Goal: Information Seeking & Learning: Learn about a topic

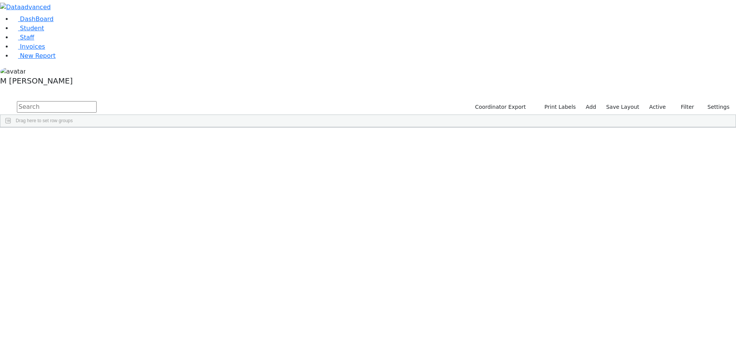
click at [657, 101] on label "Active" at bounding box center [657, 107] width 23 height 12
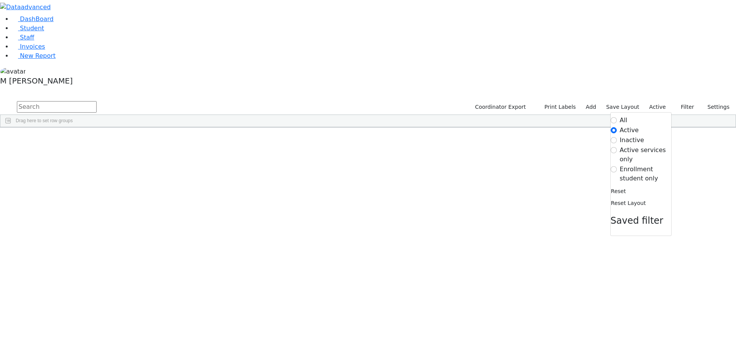
click at [624, 165] on label "Enrollment student only" at bounding box center [645, 174] width 51 height 18
click at [617, 166] on input "Enrollment student only" at bounding box center [614, 169] width 6 height 6
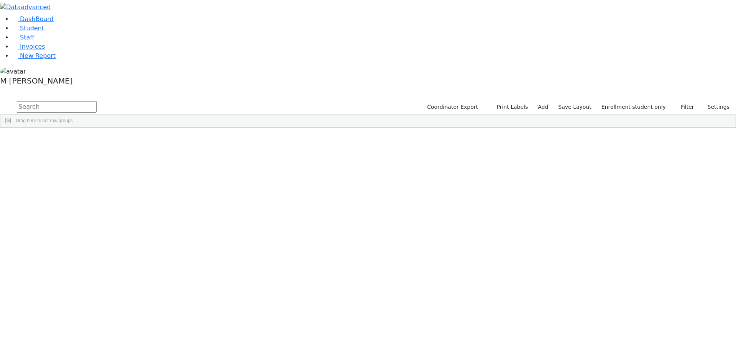
click at [45, 42] on li "Staff" at bounding box center [374, 37] width 724 height 9
click at [97, 101] on input "text" at bounding box center [57, 106] width 80 height 11
type input "ostre"
click at [0, 100] on button "submit" at bounding box center [7, 107] width 15 height 15
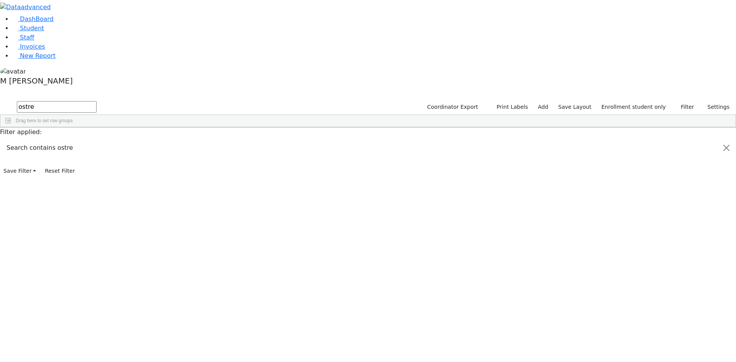
click at [637, 101] on label "Enrollment student only" at bounding box center [633, 107] width 71 height 12
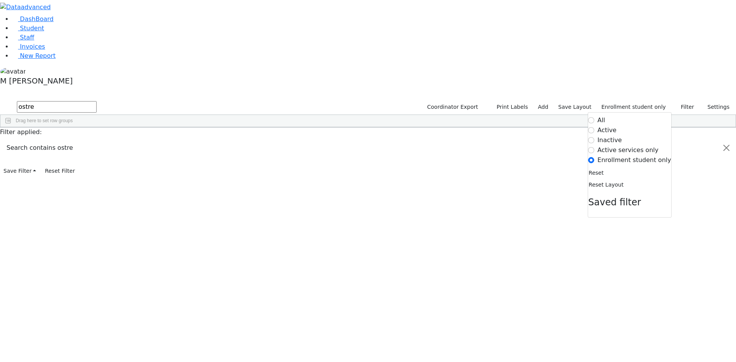
click at [605, 116] on form "All Active Inactive Active services only Enrollment student only" at bounding box center [629, 140] width 83 height 49
click at [606, 126] on label "Active" at bounding box center [607, 130] width 19 height 9
click at [595, 127] on input "Active" at bounding box center [591, 130] width 6 height 6
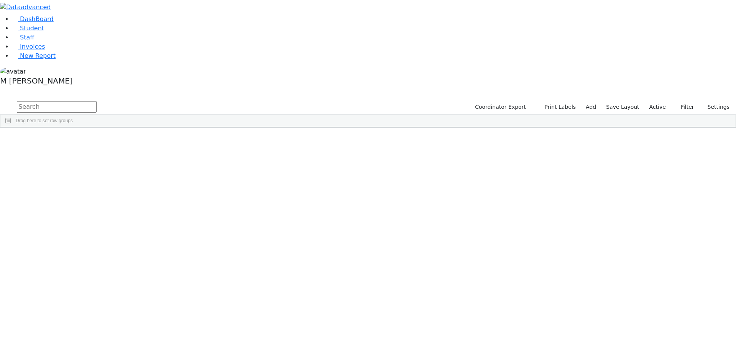
drag, startPoint x: 312, startPoint y: 46, endPoint x: 307, endPoint y: 39, distance: 8.9
click at [310, 115] on div "Drag here to set row groups" at bounding box center [367, 121] width 735 height 12
click at [97, 101] on input "text" at bounding box center [57, 106] width 80 height 11
type input "Geda"
click at [151, 183] on div "12/20/2019" at bounding box center [132, 188] width 37 height 11
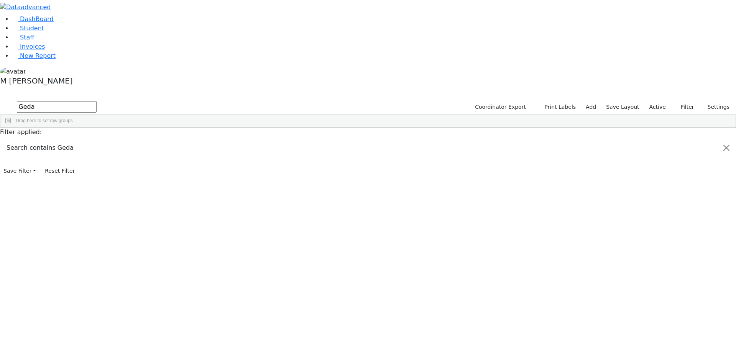
click at [151, 183] on div "12/20/2019" at bounding box center [132, 188] width 37 height 11
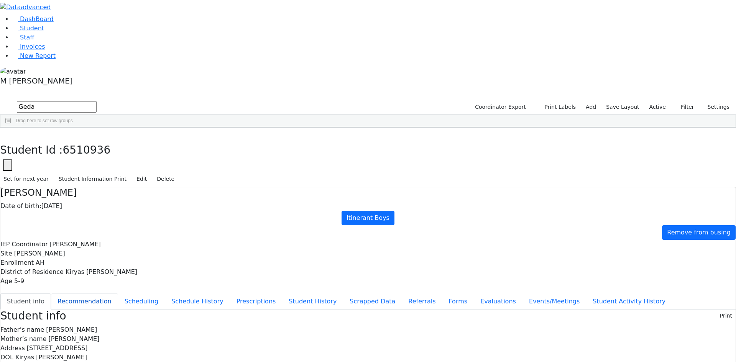
click at [118, 294] on button "Recommendation" at bounding box center [84, 302] width 67 height 16
checkbox input "true"
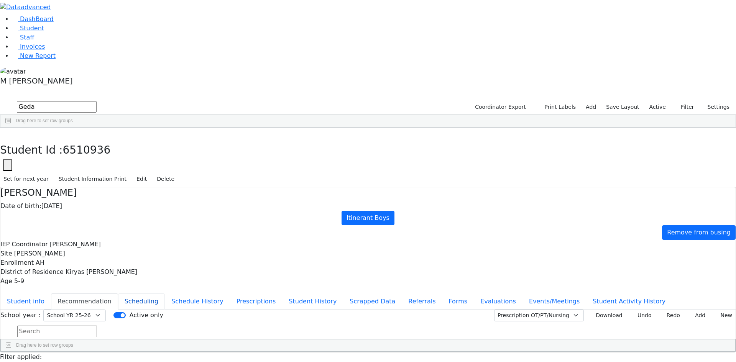
click at [165, 294] on button "Scheduling" at bounding box center [141, 302] width 47 height 16
click at [51, 294] on button "Student info" at bounding box center [25, 302] width 51 height 16
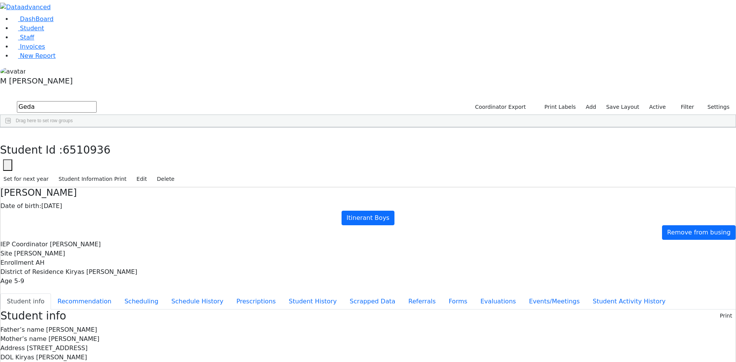
click at [154, 128] on div "Student Id : 6510936 Student Id 6510936 Cancel Save Set for next year Student I…" at bounding box center [368, 158] width 736 height 60
drag, startPoint x: 149, startPoint y: 14, endPoint x: 142, endPoint y: 21, distance: 10.0
click at [11, 128] on button "button" at bounding box center [5, 136] width 11 height 16
click at [44, 32] on link "Student" at bounding box center [28, 28] width 32 height 7
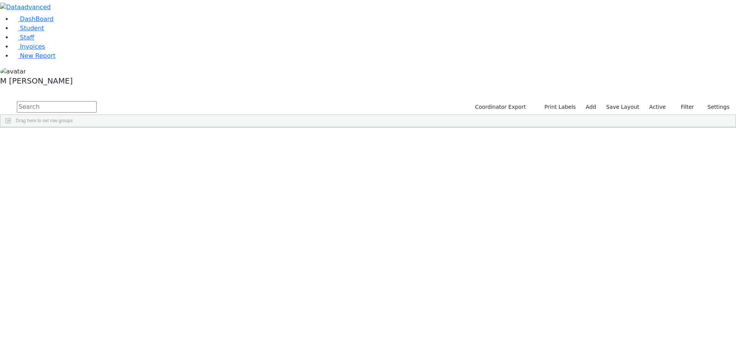
click at [97, 101] on input "text" at bounding box center [57, 106] width 80 height 11
type input "yitt"
click at [114, 183] on div "[PERSON_NAME]" at bounding box center [95, 188] width 37 height 11
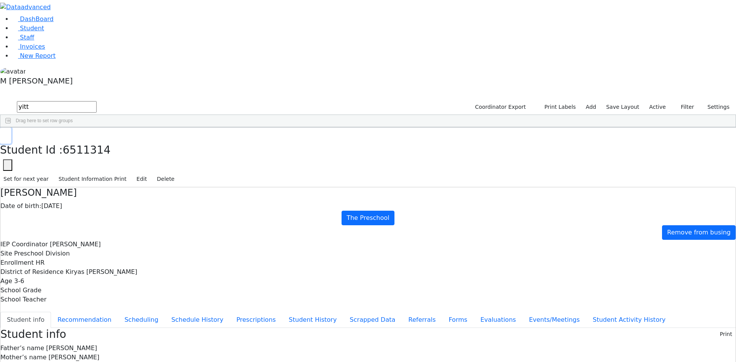
click at [11, 128] on button "button" at bounding box center [5, 136] width 11 height 16
click at [677, 101] on button "Filter" at bounding box center [684, 107] width 27 height 12
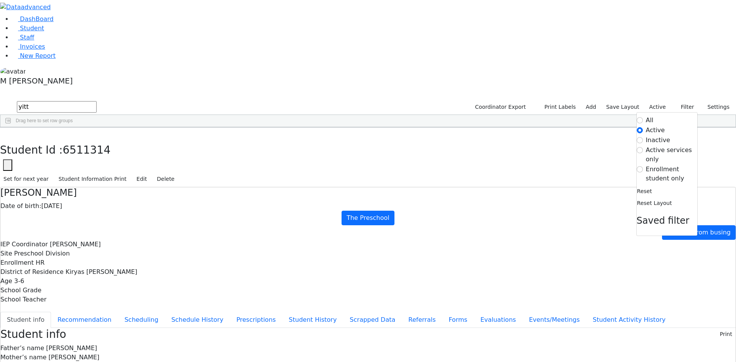
click at [661, 165] on label "Enrollment student only" at bounding box center [671, 174] width 51 height 18
click at [643, 166] on input "Enrollment student only" at bounding box center [640, 169] width 6 height 6
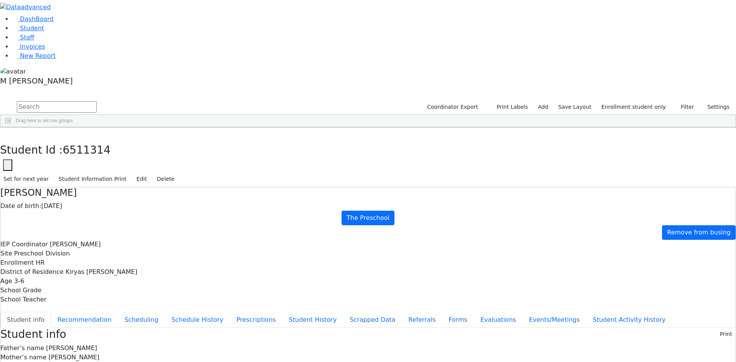
scroll to position [154, 0]
click at [114, 351] on div "[PERSON_NAME]" at bounding box center [95, 356] width 37 height 11
click at [474, 312] on button "Evaluations" at bounding box center [498, 320] width 49 height 16
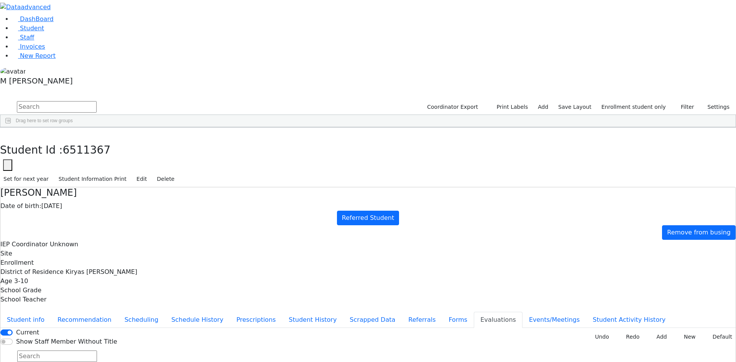
type input "re"
type input "[DATE]"
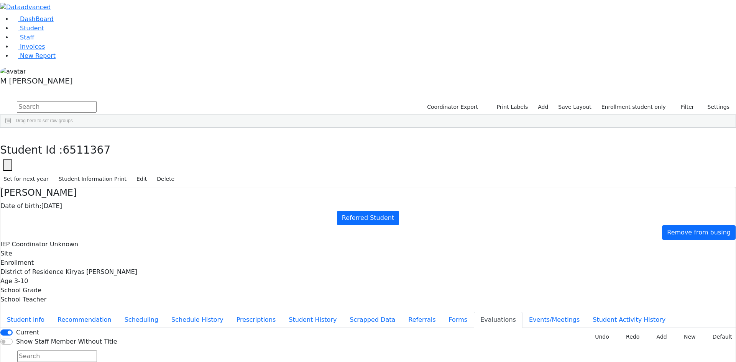
type input "[DATE]"
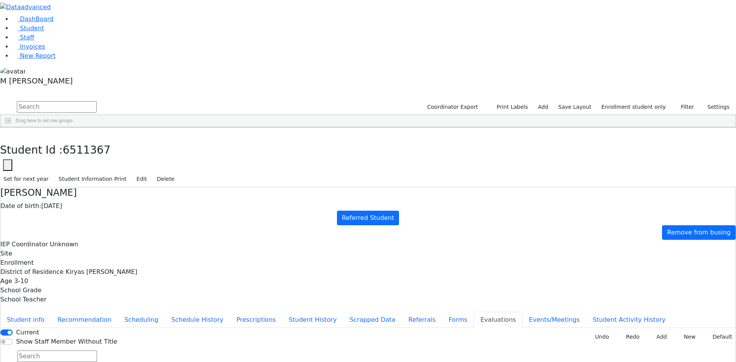
type input "[DATE]"
click at [8, 133] on icon "button" at bounding box center [5, 135] width 4 height 5
